Goal: Task Accomplishment & Management: Manage account settings

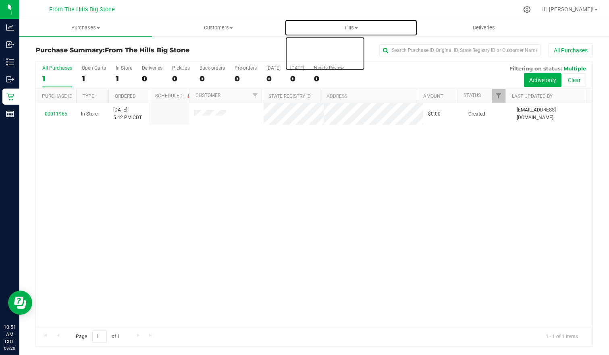
click at [349, 29] on span "Tills" at bounding box center [351, 27] width 132 height 7
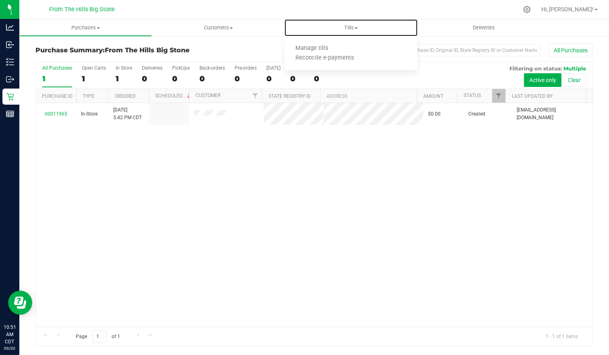
click at [347, 47] on li "Manage tills" at bounding box center [350, 49] width 133 height 10
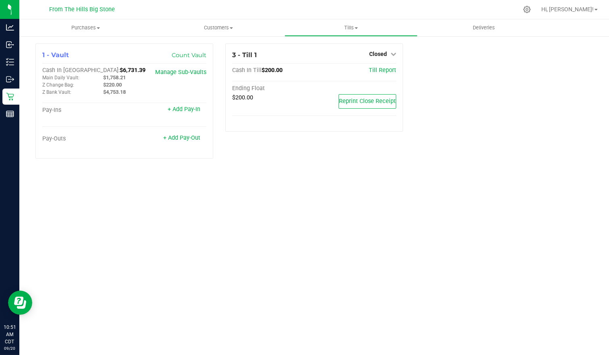
click at [385, 54] on span "Closed" at bounding box center [378, 54] width 18 height 6
click at [383, 71] on link "Open Till" at bounding box center [377, 71] width 21 height 6
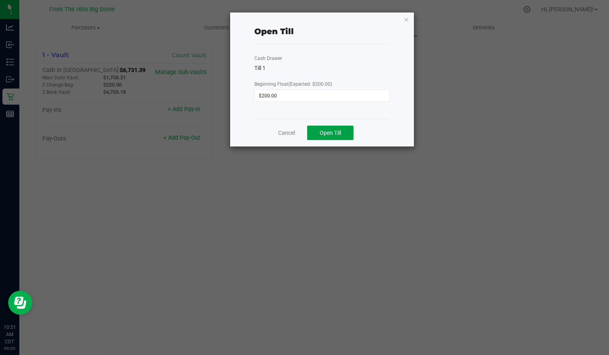
click at [341, 131] on span "Open Till" at bounding box center [329, 133] width 21 height 6
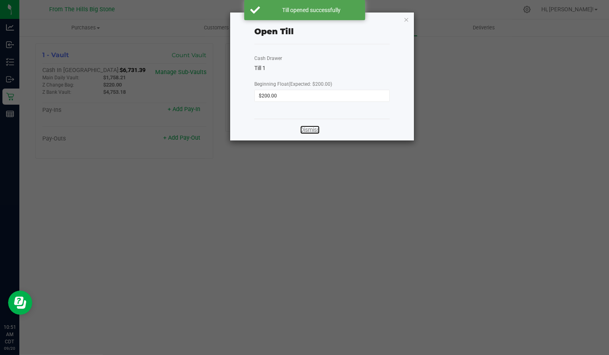
click at [309, 131] on link "Dismiss" at bounding box center [309, 130] width 19 height 8
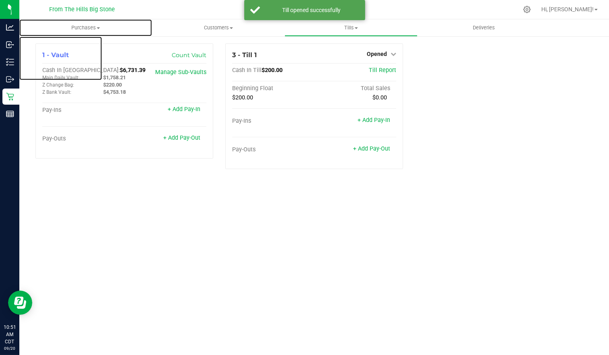
click at [76, 24] on span "Purchases" at bounding box center [85, 27] width 133 height 7
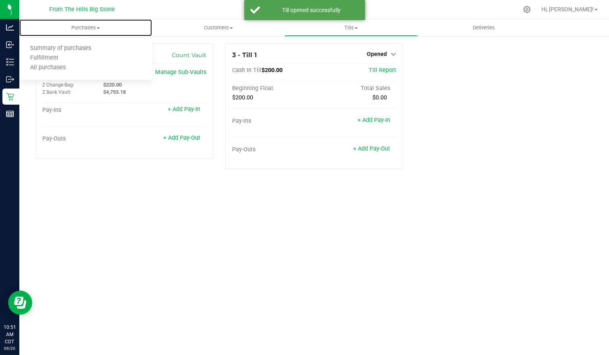
click at [76, 29] on span "Purchases" at bounding box center [85, 27] width 133 height 7
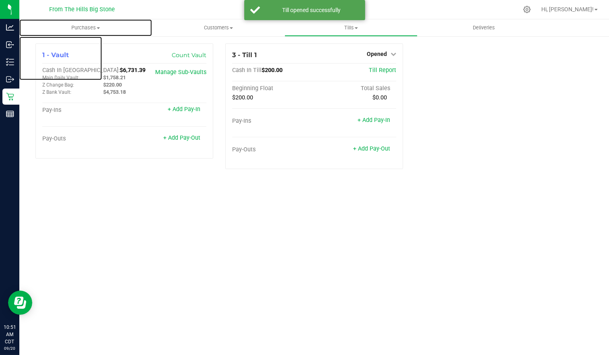
click at [78, 27] on span "Purchases" at bounding box center [85, 27] width 133 height 7
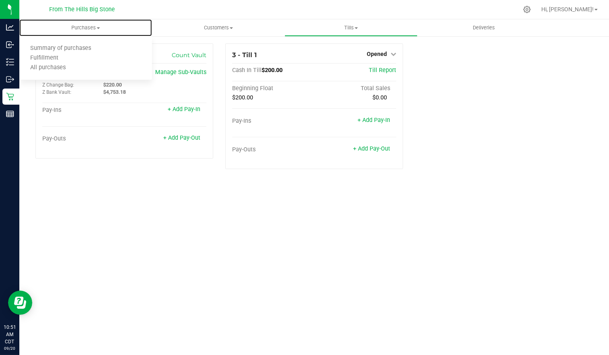
click at [67, 47] on span "Summary of purchases" at bounding box center [60, 48] width 83 height 7
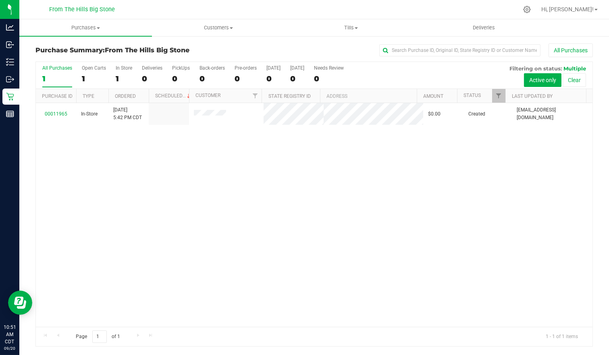
click at [565, 113] on span "[EMAIL_ADDRESS][DOMAIN_NAME]" at bounding box center [551, 113] width 71 height 15
click at [63, 113] on link "00011965" at bounding box center [56, 114] width 23 height 6
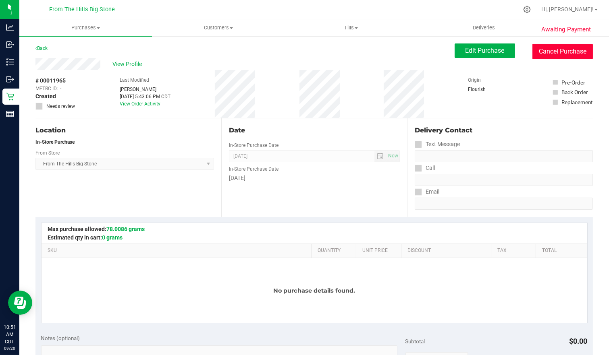
drag, startPoint x: 541, startPoint y: 50, endPoint x: 353, endPoint y: 59, distance: 188.3
click at [542, 50] on button "Cancel Purchase" at bounding box center [562, 51] width 60 height 15
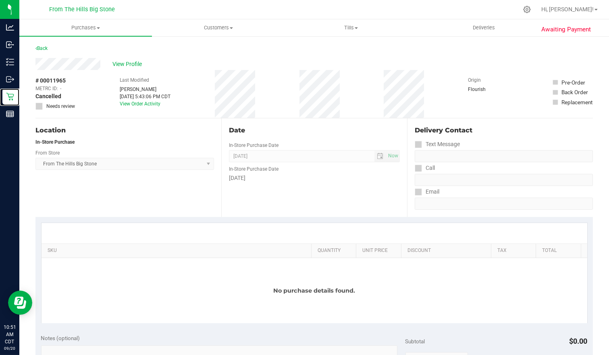
click at [0, 0] on p "Retail" at bounding box center [0, 0] width 0 height 0
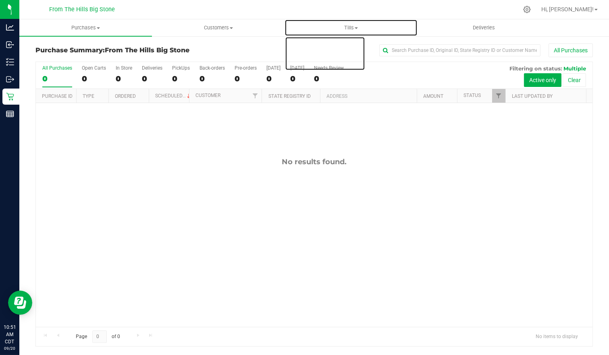
click at [350, 24] on span "Tills" at bounding box center [351, 27] width 132 height 7
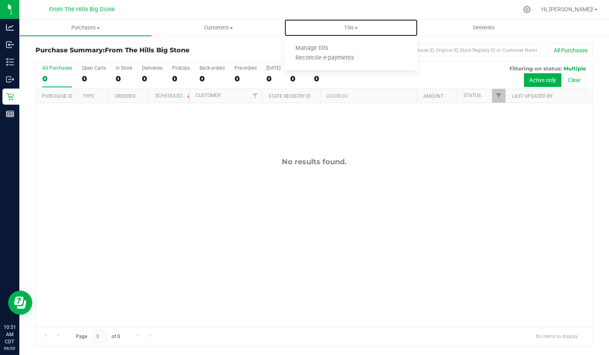
click at [347, 45] on li "Manage tills" at bounding box center [350, 49] width 133 height 10
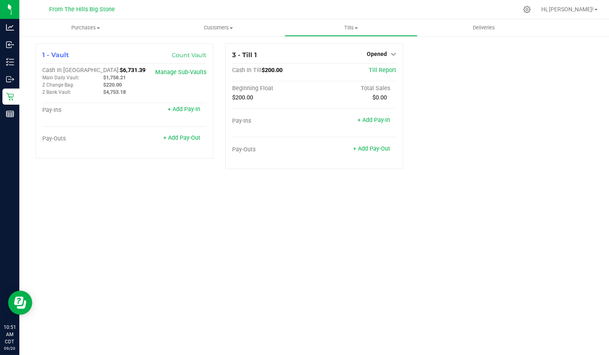
drag, startPoint x: 394, startPoint y: 218, endPoint x: 404, endPoint y: 195, distance: 24.5
click at [394, 218] on div "Purchases Summary of purchases Fulfillment All purchases Customers All customer…" at bounding box center [313, 187] width 589 height 336
